Goal: Task Accomplishment & Management: Use online tool/utility

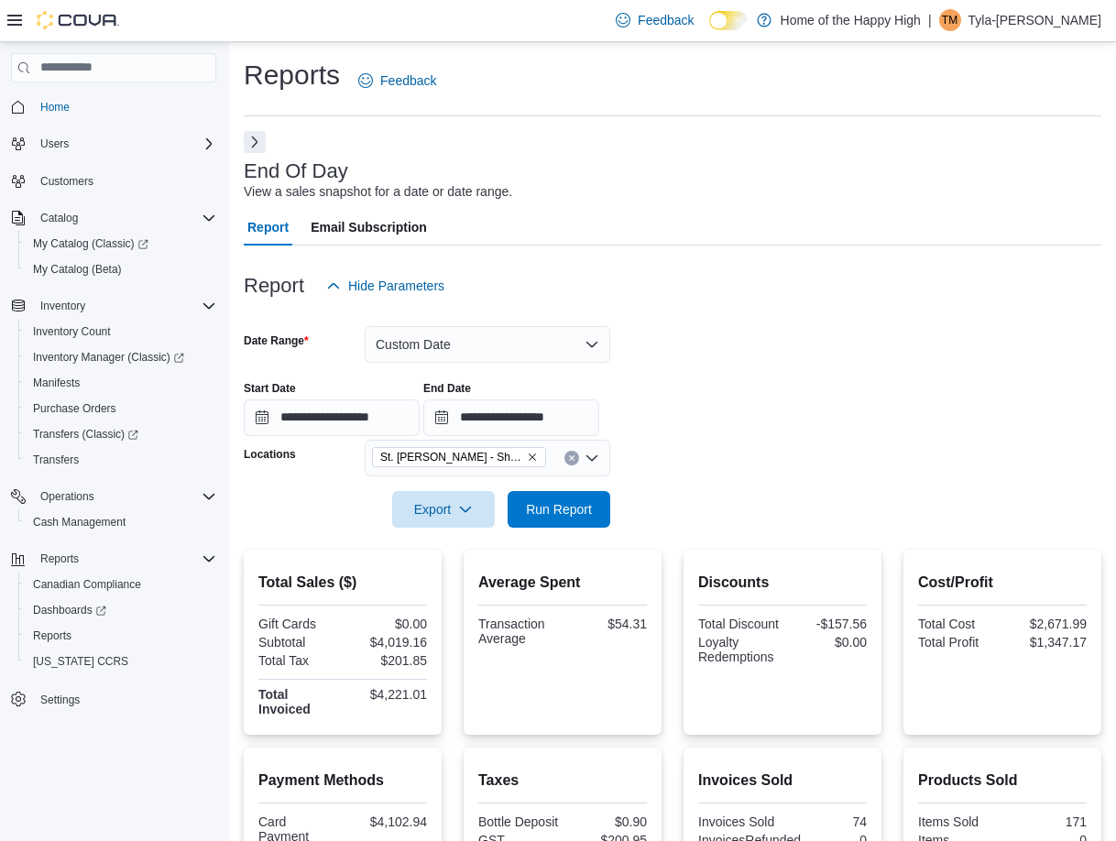
scroll to position [286, 0]
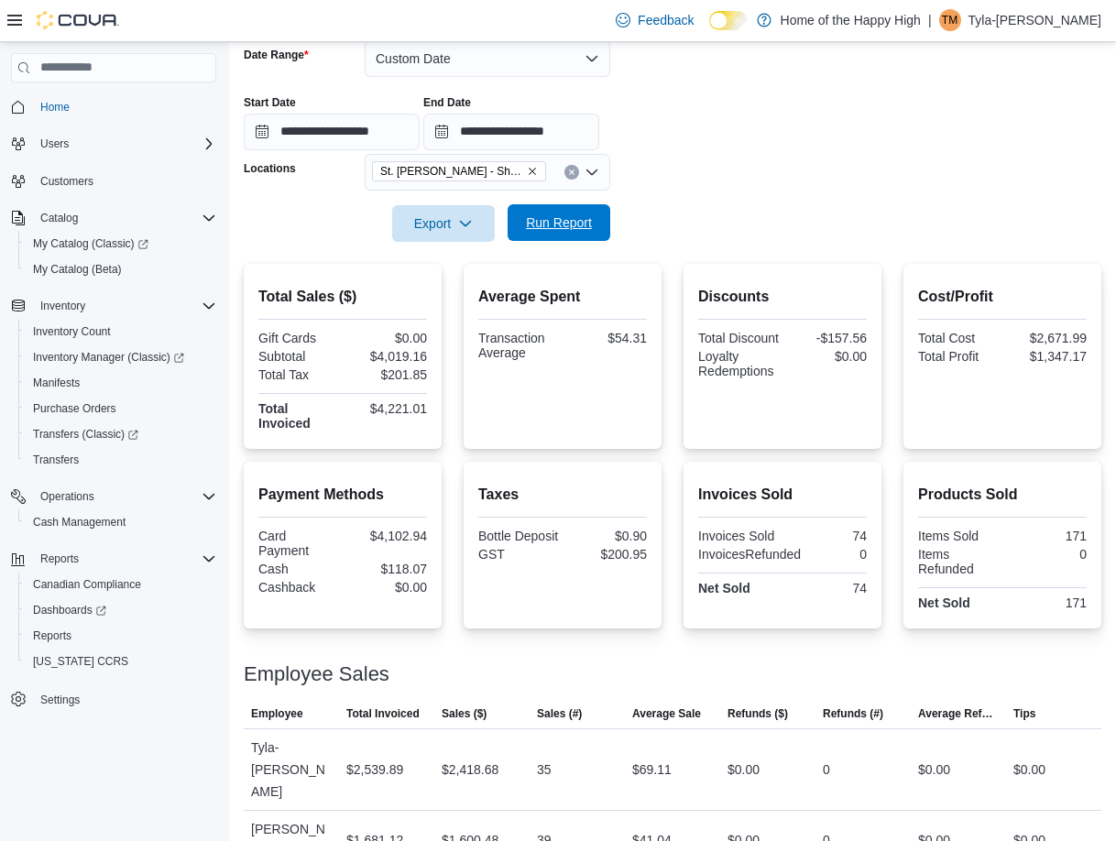
click at [585, 208] on span "Run Report" at bounding box center [559, 222] width 81 height 37
click at [599, 233] on button "Run Report" at bounding box center [559, 222] width 103 height 37
click at [561, 198] on div at bounding box center [673, 198] width 858 height 15
click at [554, 224] on span "Run Report" at bounding box center [559, 223] width 66 height 18
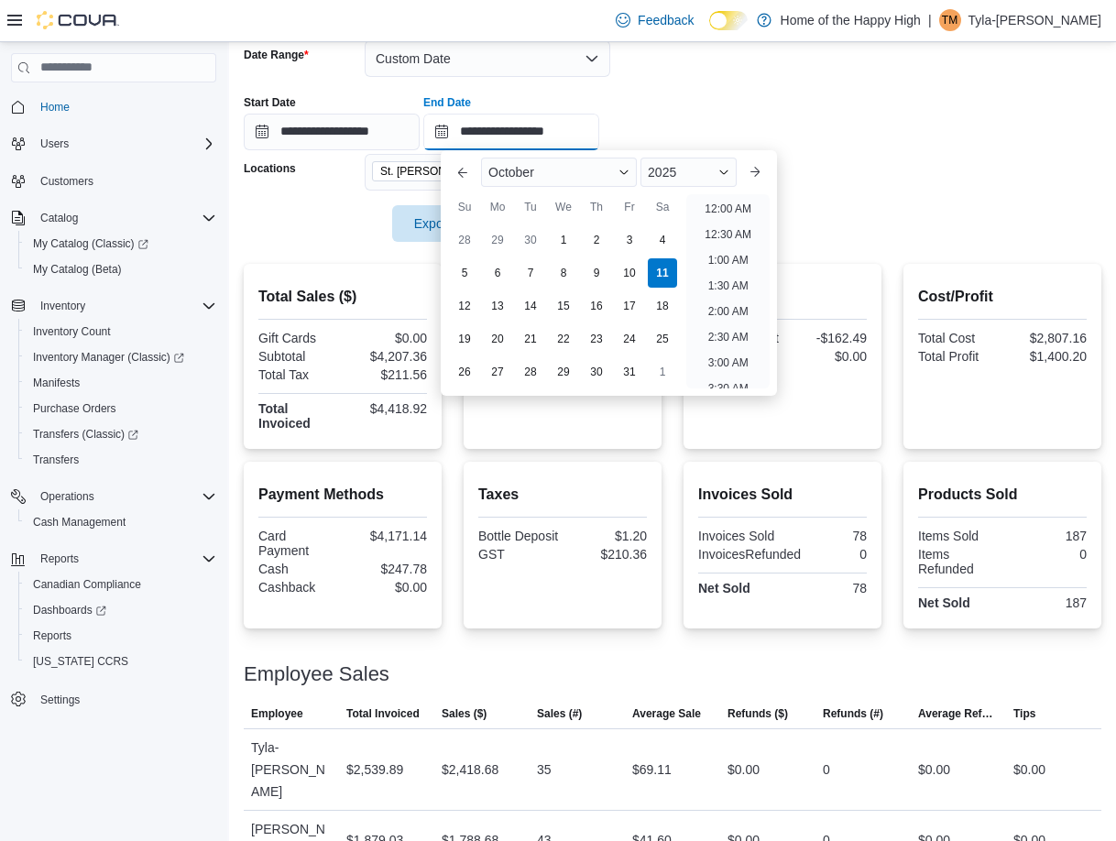
click at [599, 144] on input "**********" at bounding box center [511, 132] width 176 height 37
click at [718, 306] on li "10:00 PM" at bounding box center [727, 297] width 61 height 22
type input "**********"
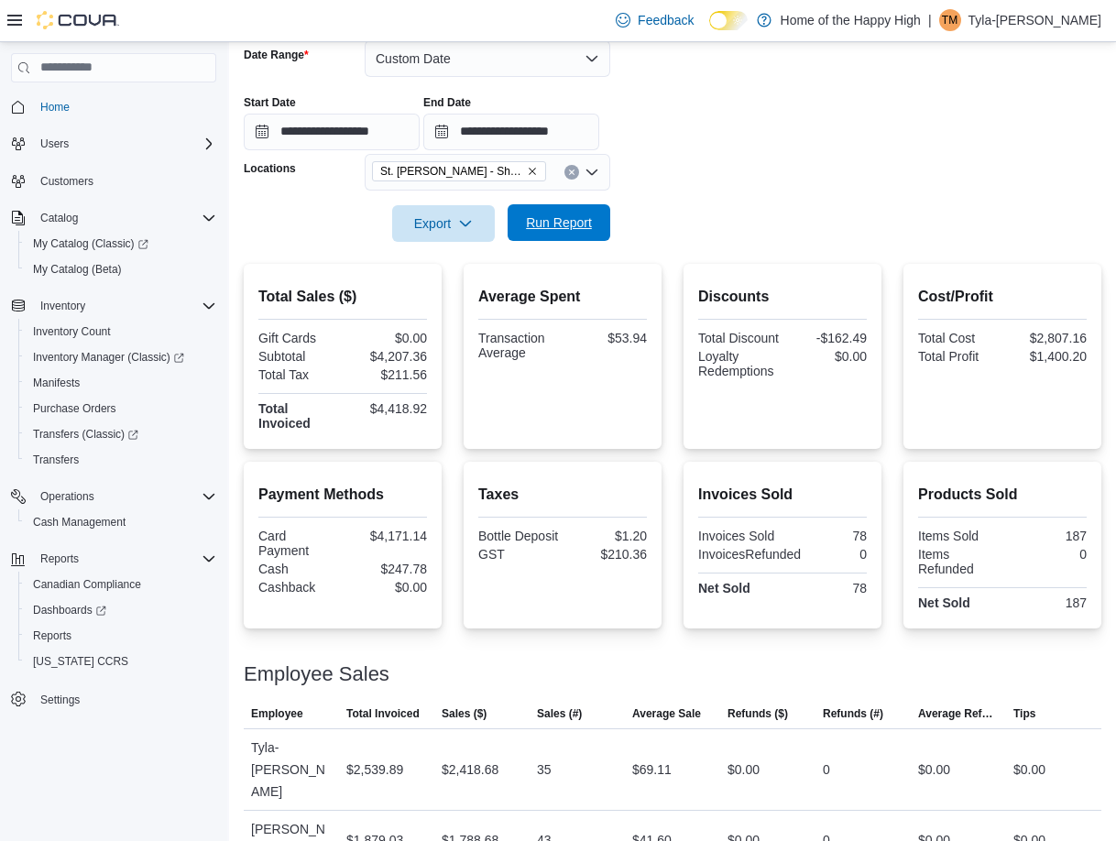
click at [555, 234] on span "Run Report" at bounding box center [559, 222] width 81 height 37
click at [540, 231] on span "Run Report" at bounding box center [559, 223] width 66 height 18
click at [911, 223] on form "**********" at bounding box center [673, 130] width 858 height 224
click at [564, 237] on span "Run Report" at bounding box center [559, 222] width 81 height 37
click at [583, 242] on div at bounding box center [673, 253] width 858 height 22
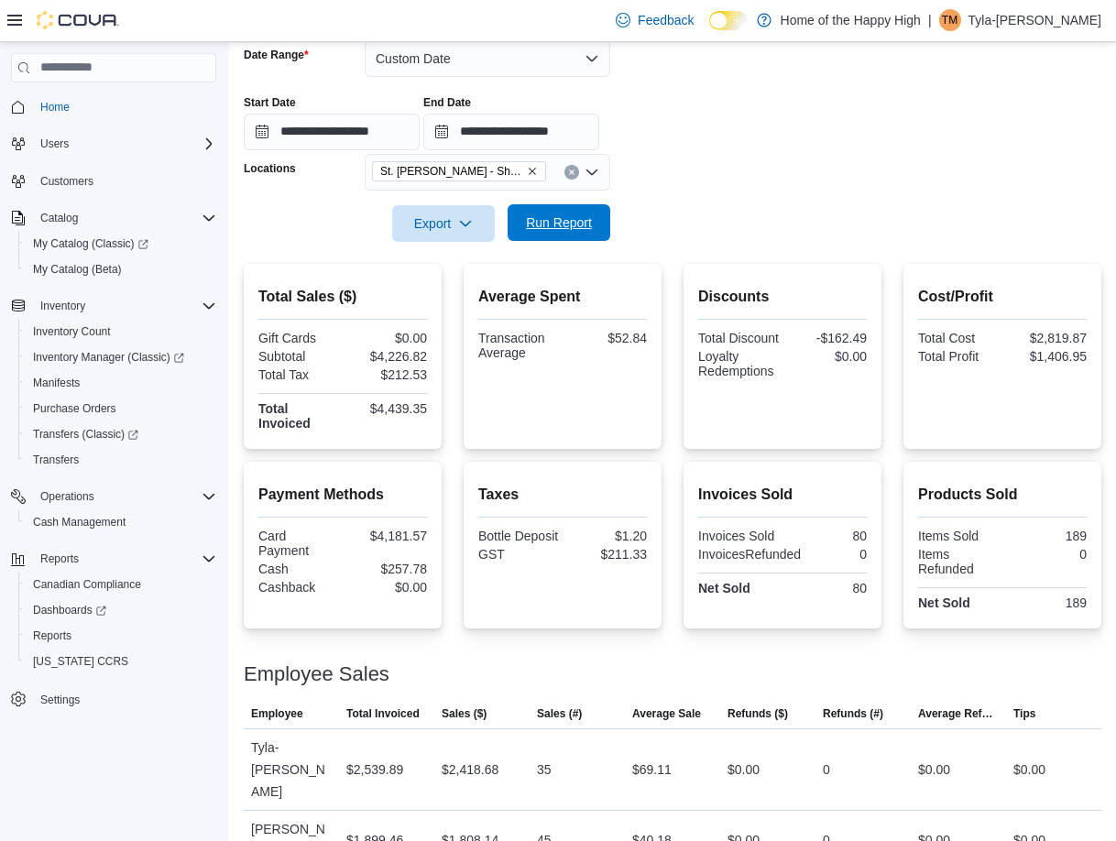
click at [563, 229] on span "Run Report" at bounding box center [559, 223] width 66 height 18
click at [437, 244] on div at bounding box center [673, 253] width 858 height 22
click at [450, 210] on span "Export" at bounding box center [443, 222] width 81 height 37
click at [467, 283] on button "Export to Pdf" at bounding box center [446, 297] width 104 height 37
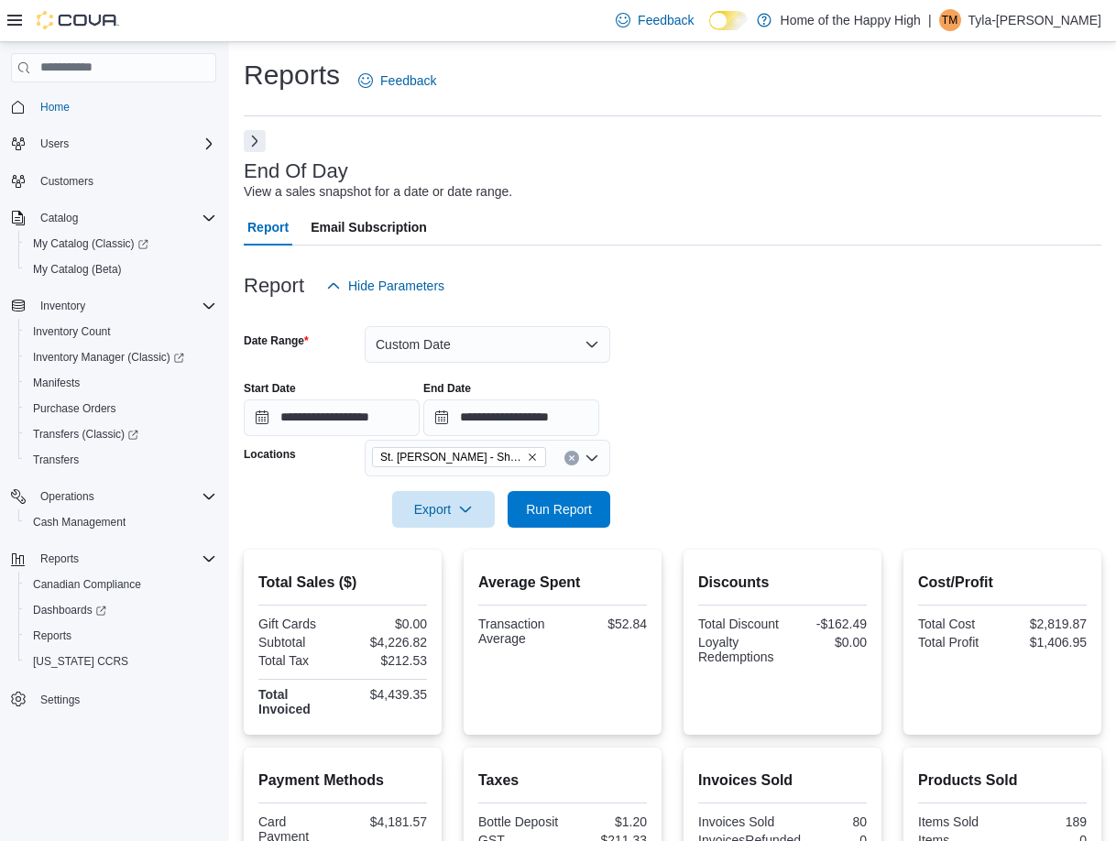
click at [257, 150] on button "Next" at bounding box center [255, 141] width 22 height 22
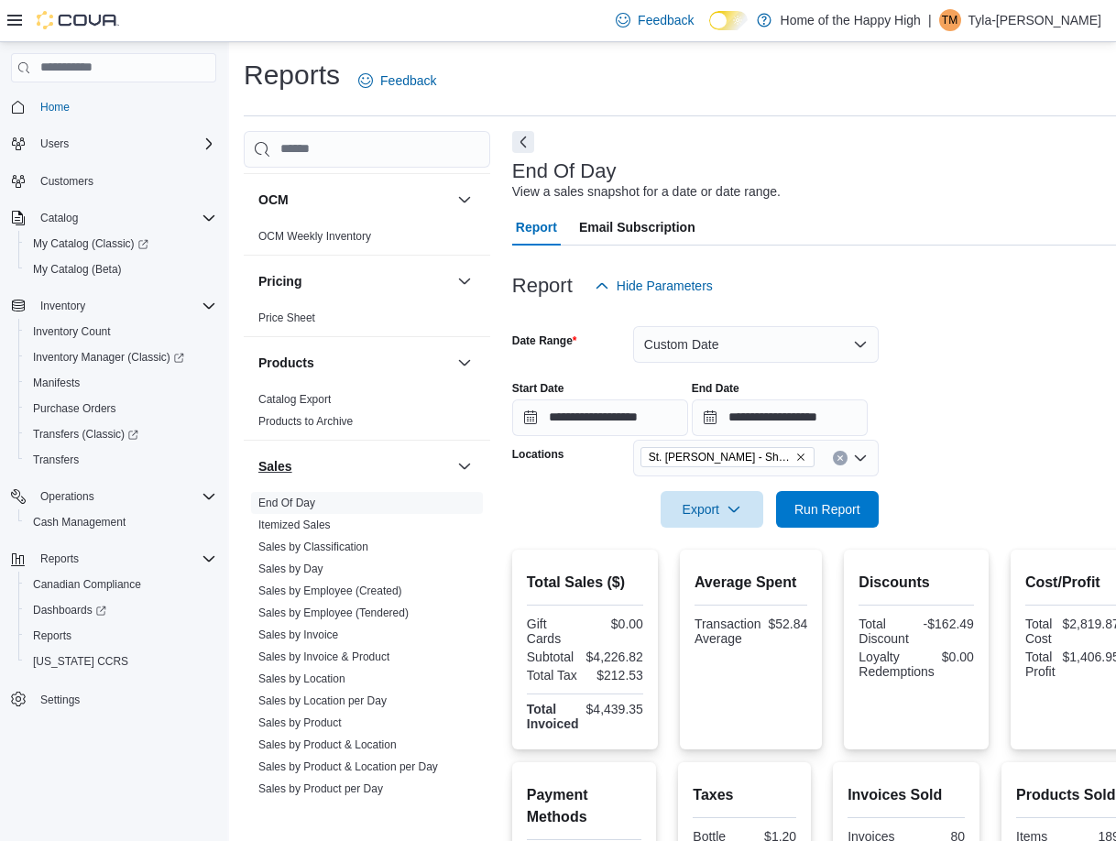
scroll to position [1008, 0]
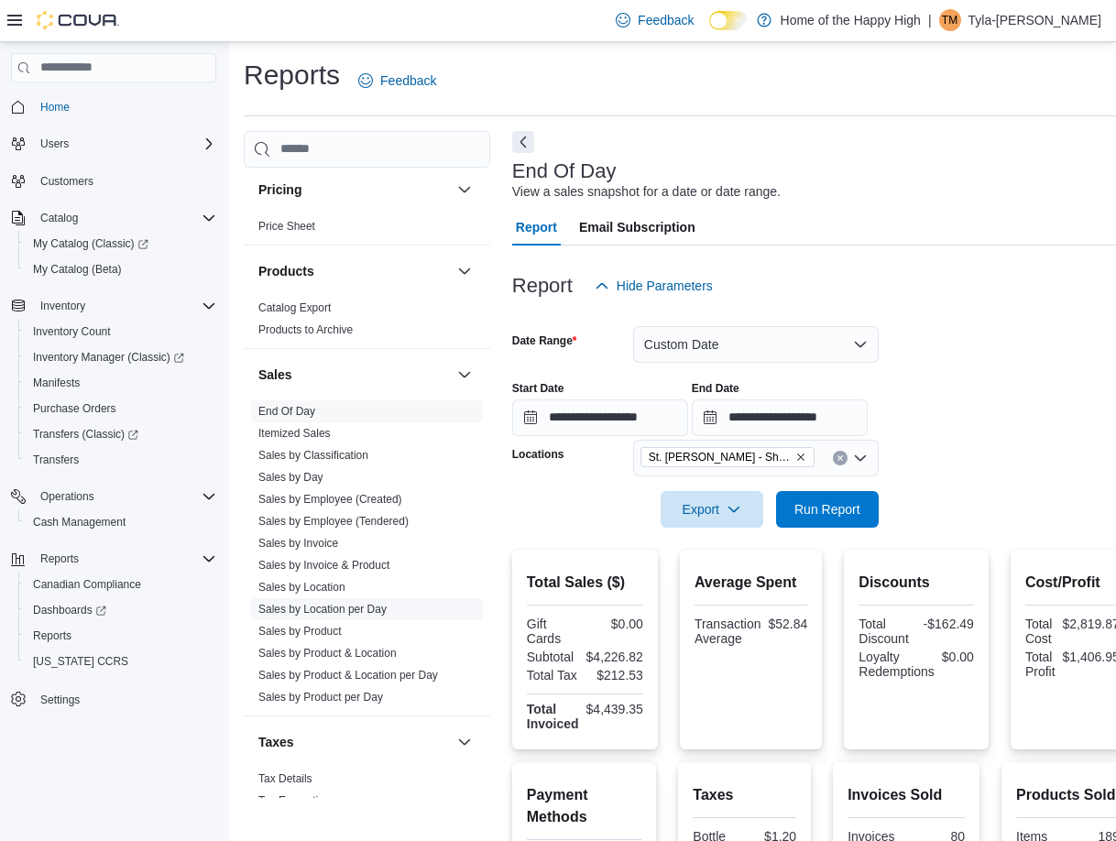
click at [353, 604] on link "Sales by Location per Day" at bounding box center [322, 609] width 128 height 13
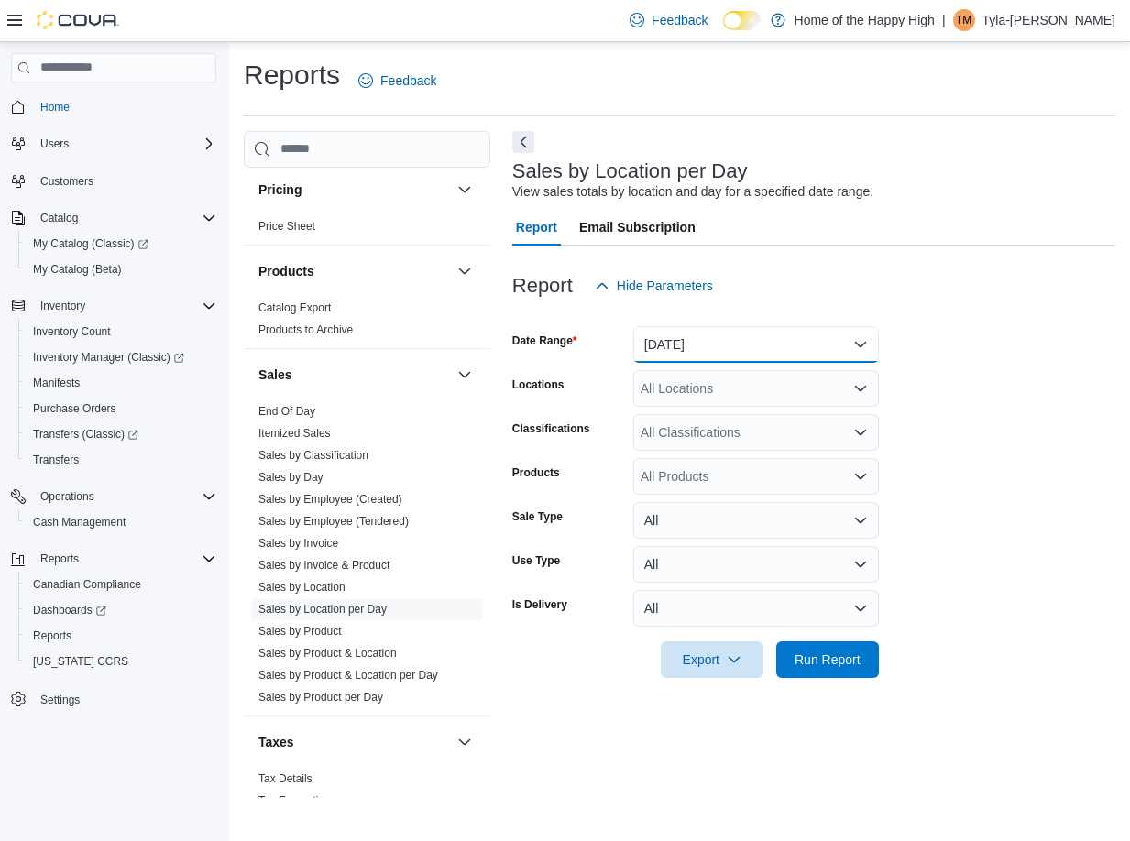
click at [693, 350] on button "[DATE]" at bounding box center [756, 344] width 246 height 37
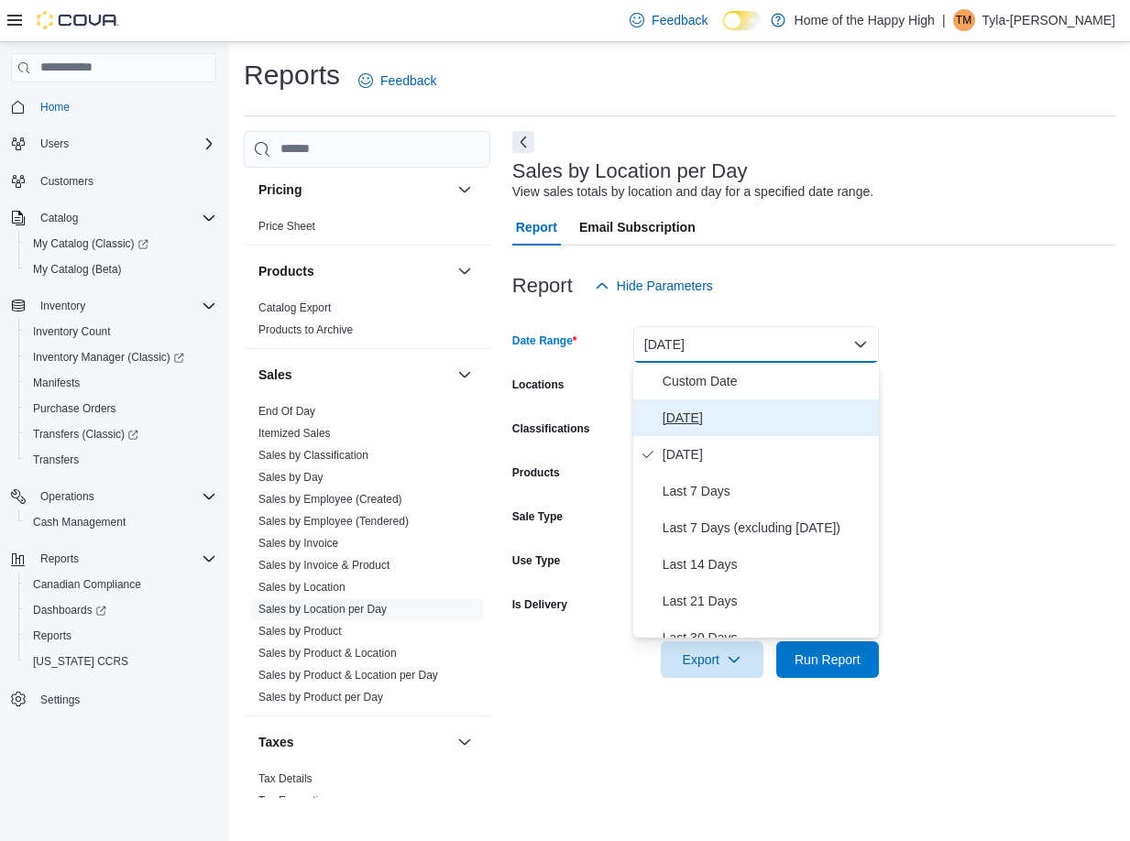
click at [695, 407] on span "[DATE]" at bounding box center [767, 418] width 209 height 22
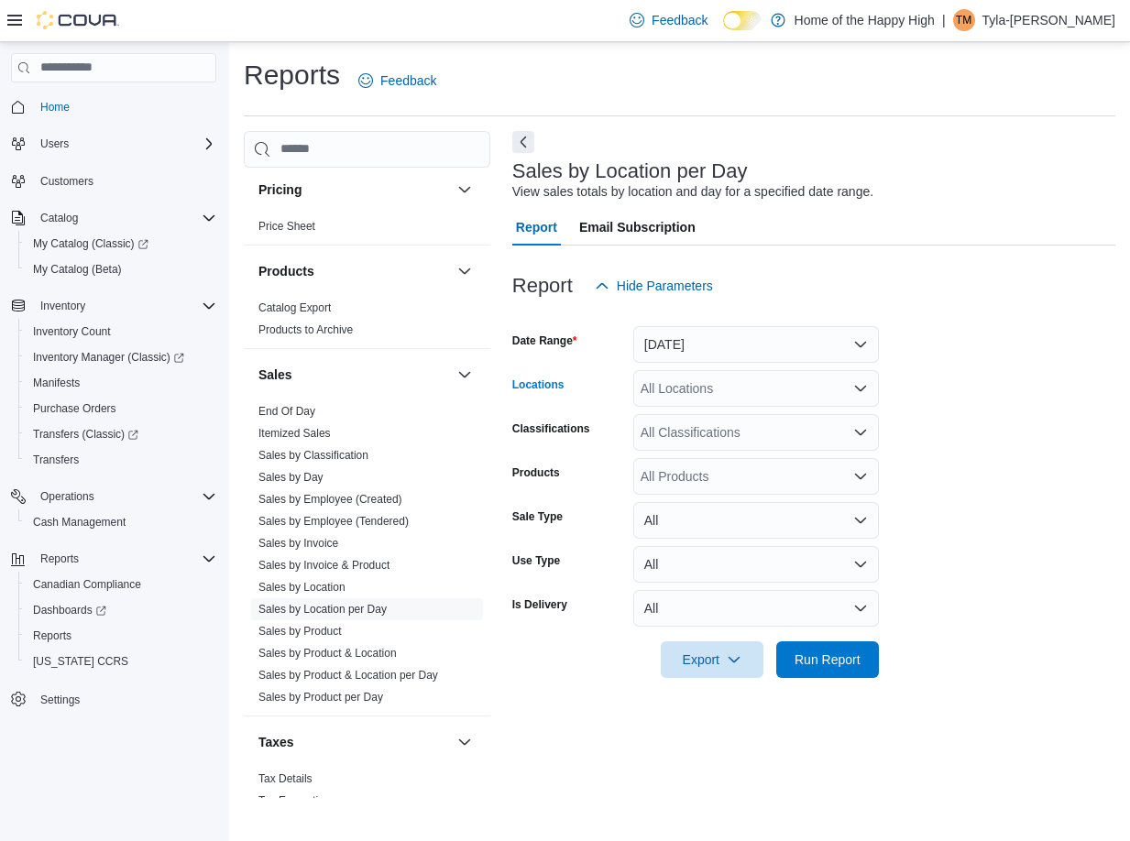
click at [674, 374] on div "All Locations" at bounding box center [756, 388] width 246 height 37
type input "***"
click at [684, 411] on div "St. [PERSON_NAME] - Shoppes @ [PERSON_NAME] - Fire & Flower" at bounding box center [756, 420] width 224 height 18
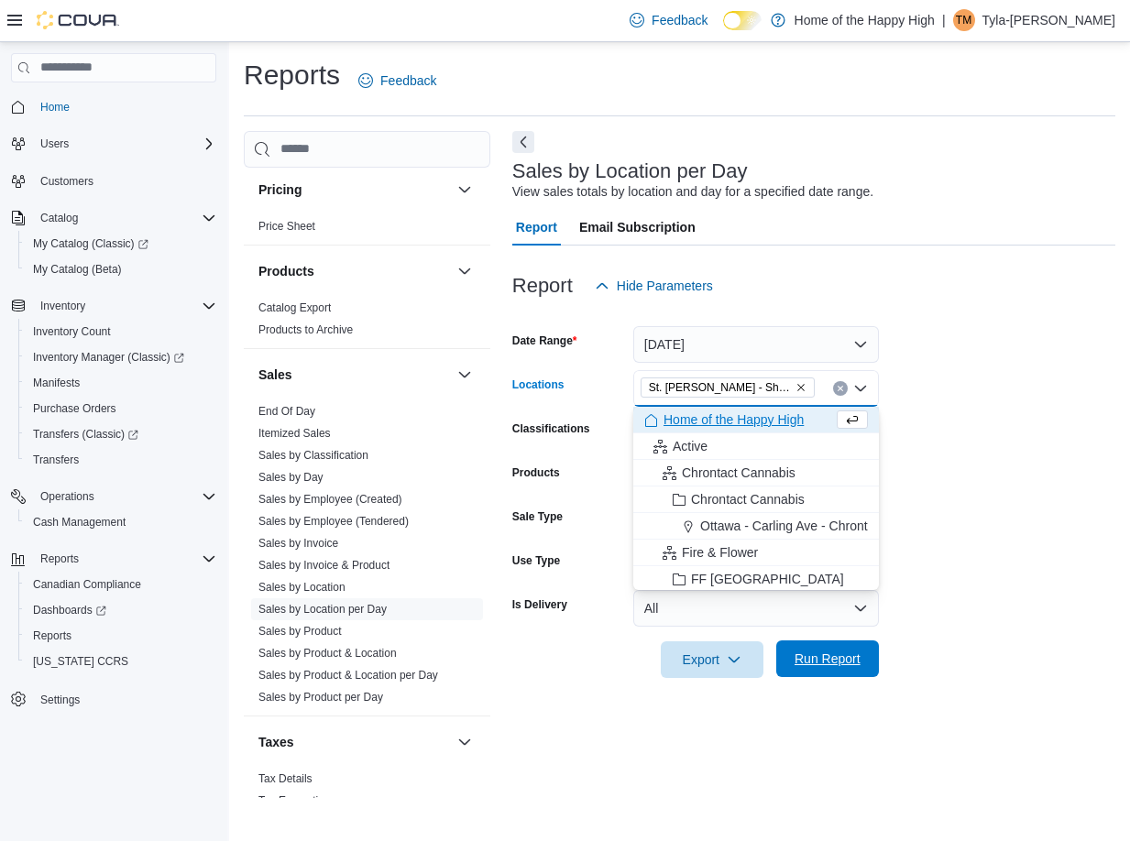
click at [812, 657] on span "Run Report" at bounding box center [828, 659] width 66 height 18
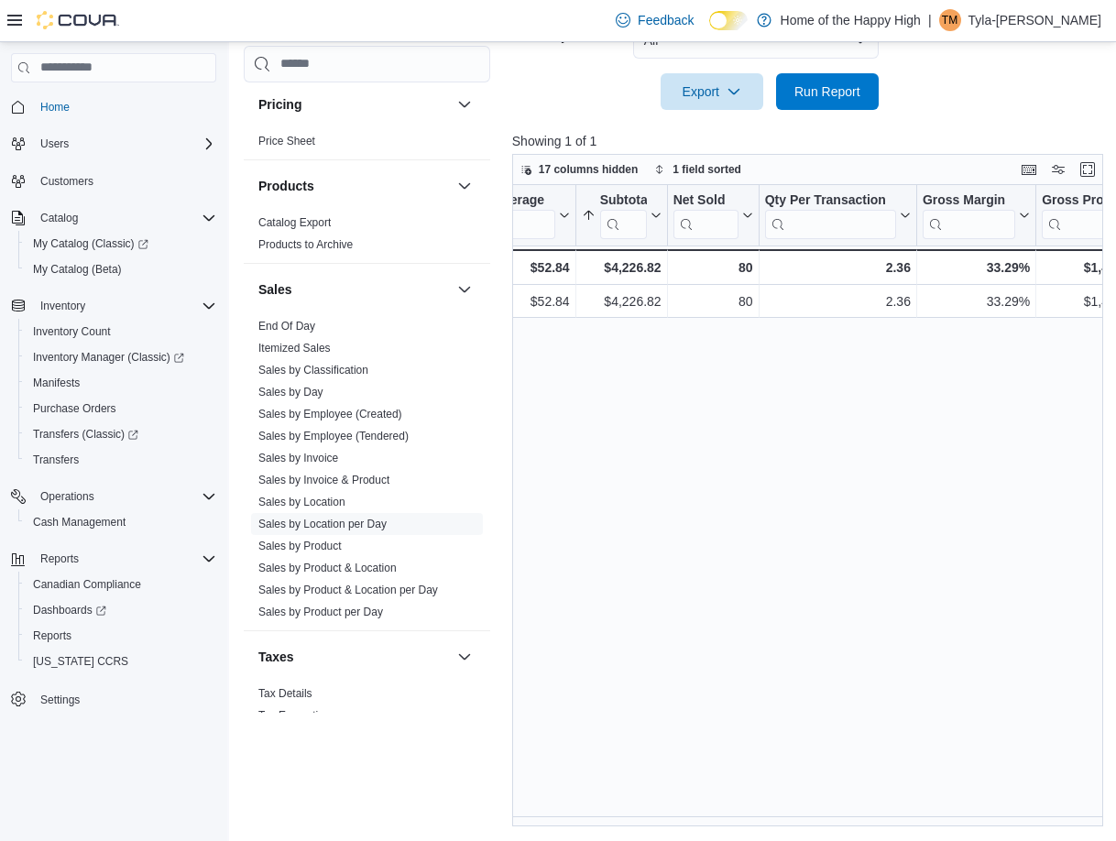
scroll to position [0, 439]
